Goal: Task Accomplishment & Management: Use online tool/utility

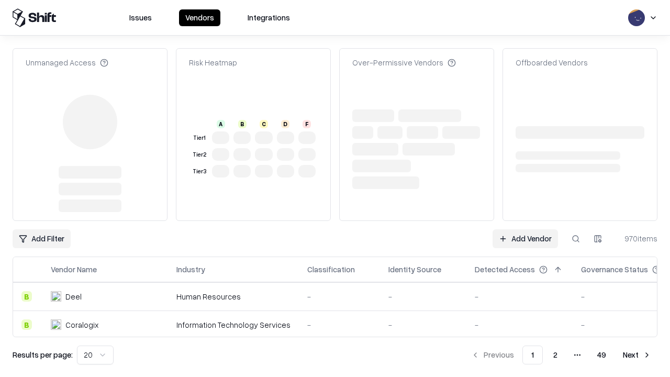
click at [525, 229] on link "Add Vendor" at bounding box center [525, 238] width 65 height 19
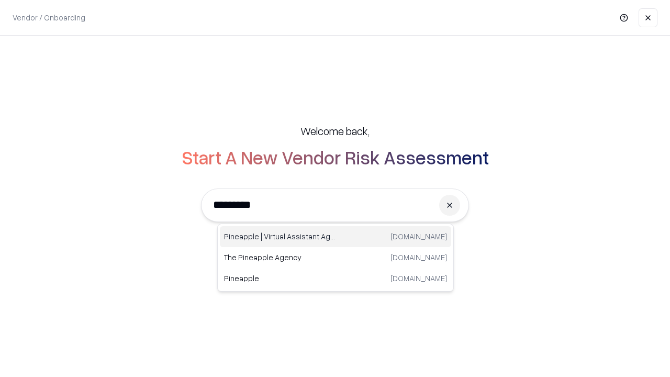
click at [336, 237] on div "Pineapple | Virtual Assistant Agency [DOMAIN_NAME]" at bounding box center [335, 236] width 231 height 21
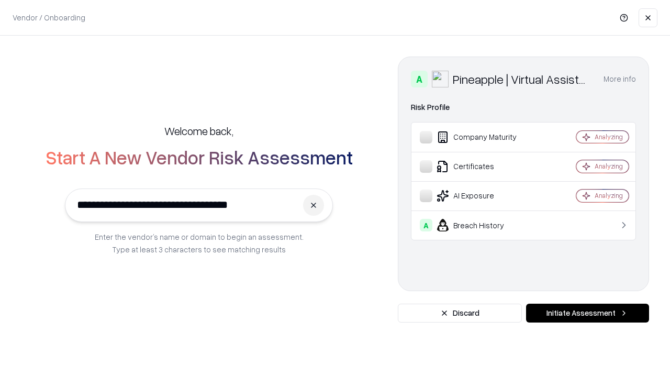
type input "**********"
click at [588, 313] on button "Initiate Assessment" at bounding box center [587, 313] width 123 height 19
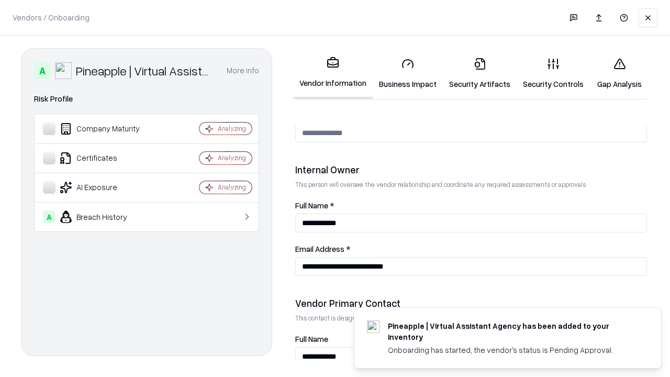
scroll to position [543, 0]
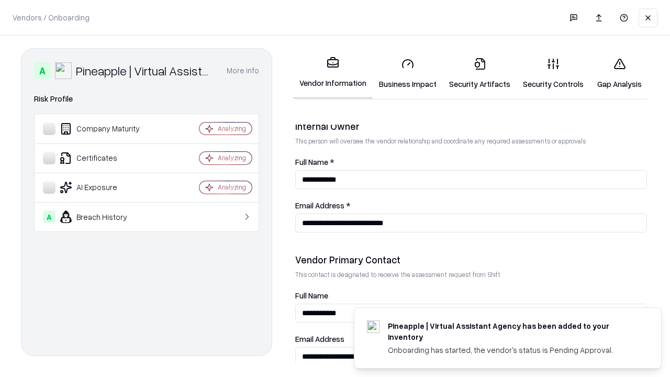
click at [408, 73] on link "Business Impact" at bounding box center [408, 73] width 70 height 49
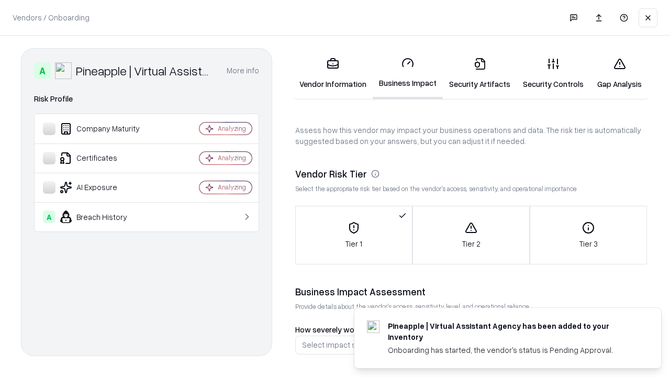
click at [619, 73] on link "Gap Analysis" at bounding box center [619, 73] width 59 height 49
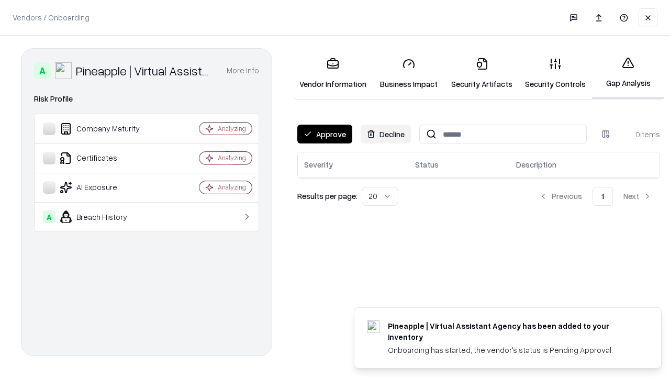
click at [325, 134] on button "Approve" at bounding box center [324, 134] width 55 height 19
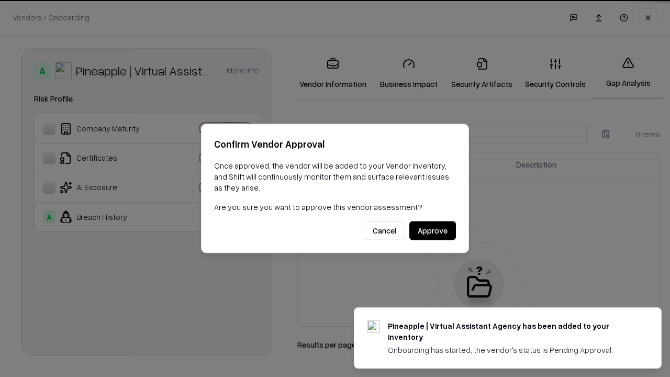
click at [433, 230] on button "Approve" at bounding box center [432, 231] width 47 height 19
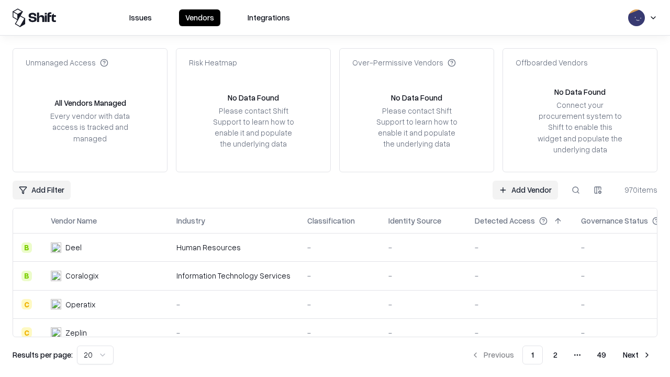
type input "**********"
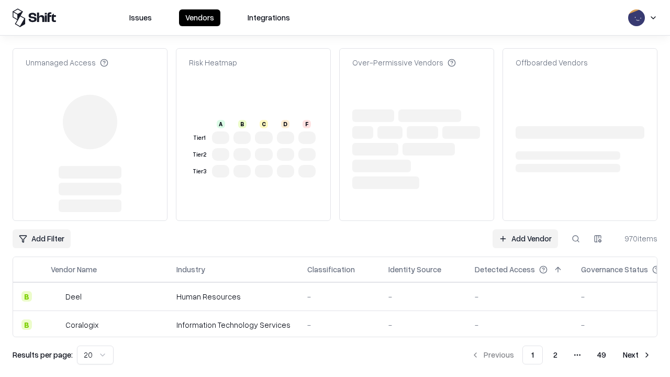
click at [525, 229] on link "Add Vendor" at bounding box center [525, 238] width 65 height 19
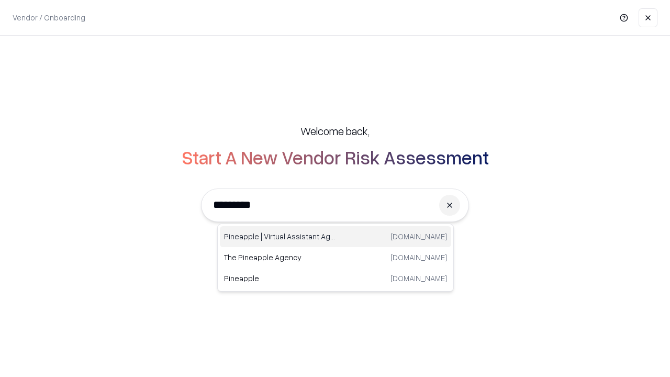
click at [336, 237] on div "Pineapple | Virtual Assistant Agency [DOMAIN_NAME]" at bounding box center [335, 236] width 231 height 21
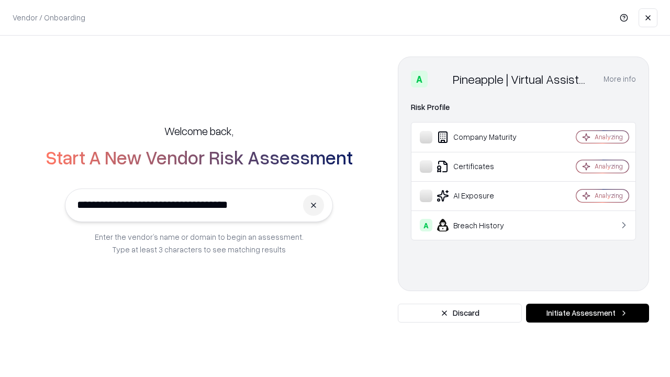
type input "**********"
click at [588, 313] on button "Initiate Assessment" at bounding box center [587, 313] width 123 height 19
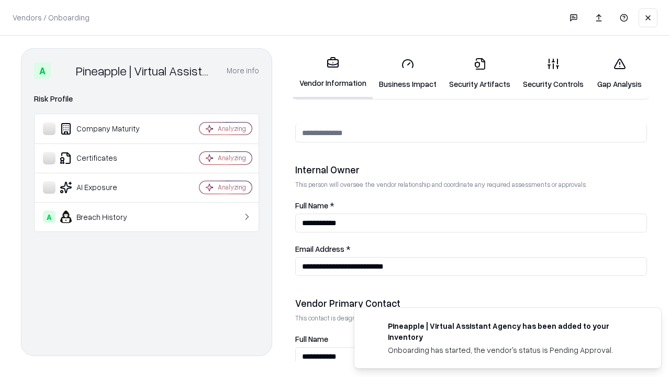
scroll to position [543, 0]
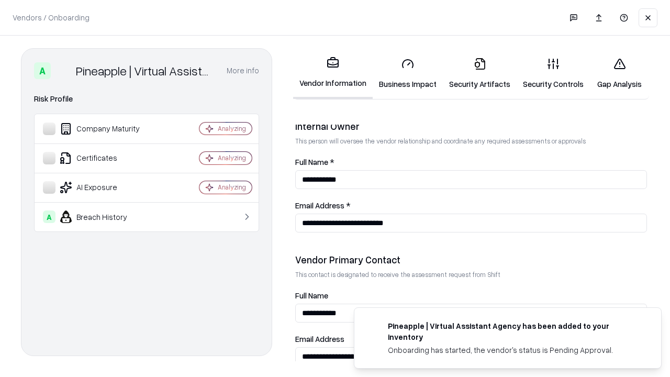
click at [619, 73] on link "Gap Analysis" at bounding box center [619, 73] width 59 height 49
